Goal: Task Accomplishment & Management: Complete application form

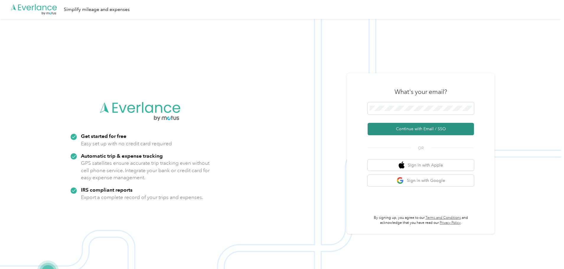
click at [415, 126] on button "Continue with Email / SSO" at bounding box center [420, 129] width 106 height 12
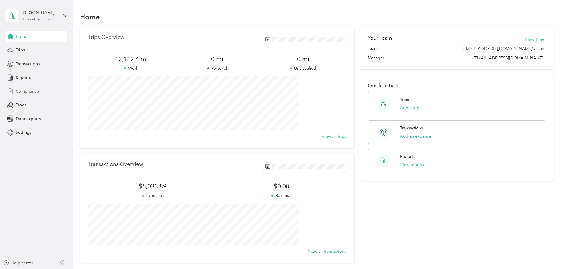
click at [27, 91] on span "Compliance" at bounding box center [27, 91] width 23 height 6
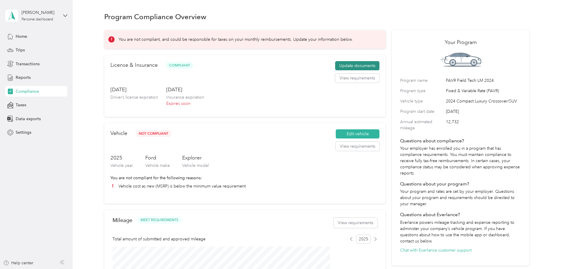
click at [341, 71] on button "Update documents" at bounding box center [357, 65] width 44 height 9
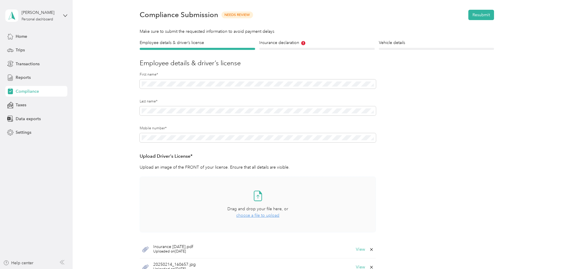
scroll to position [59, 0]
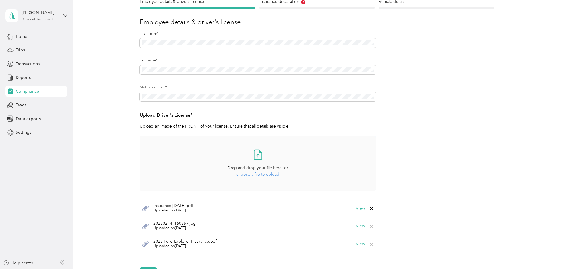
click at [253, 174] on span "choose a file to upload" at bounding box center [257, 174] width 43 height 5
click at [551, 10] on icon at bounding box center [550, 11] width 5 height 5
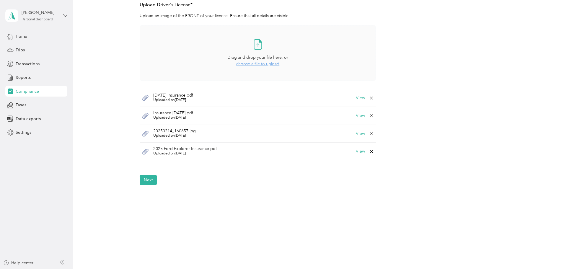
scroll to position [171, 0]
click at [148, 176] on button "Next" at bounding box center [148, 178] width 17 height 10
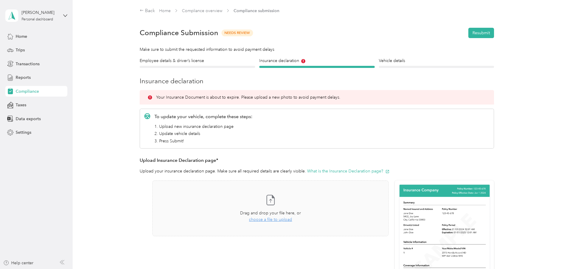
click at [165, 8] on link "Home" at bounding box center [165, 10] width 12 height 5
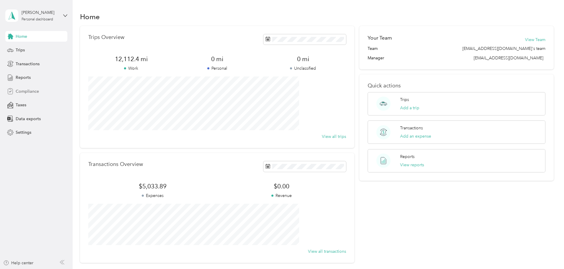
click at [30, 89] on span "Compliance" at bounding box center [27, 91] width 23 height 6
